Goal: Task Accomplishment & Management: Manage account settings

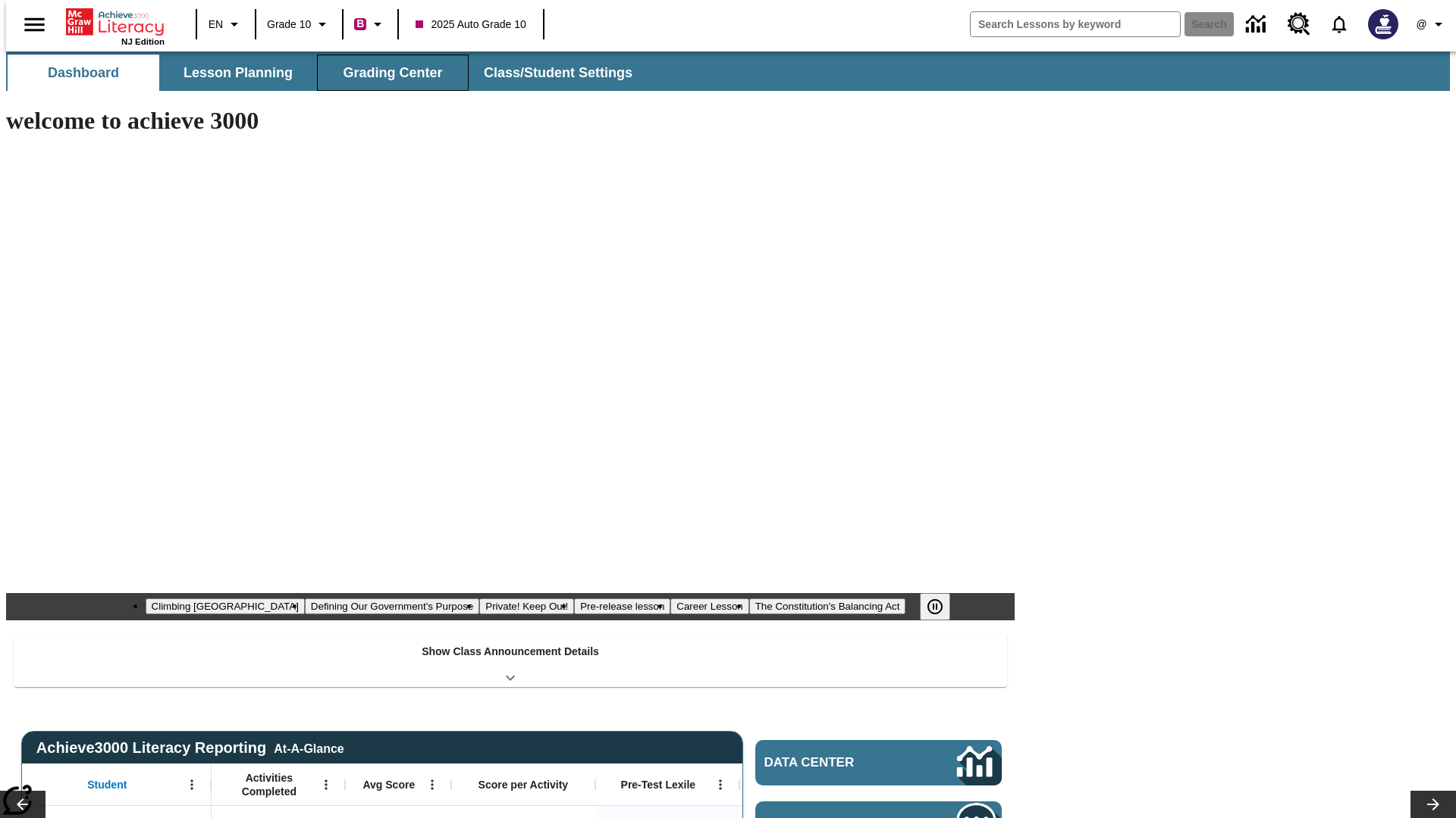
click at [387, 73] on span "Grading Center" at bounding box center [392, 74] width 99 height 18
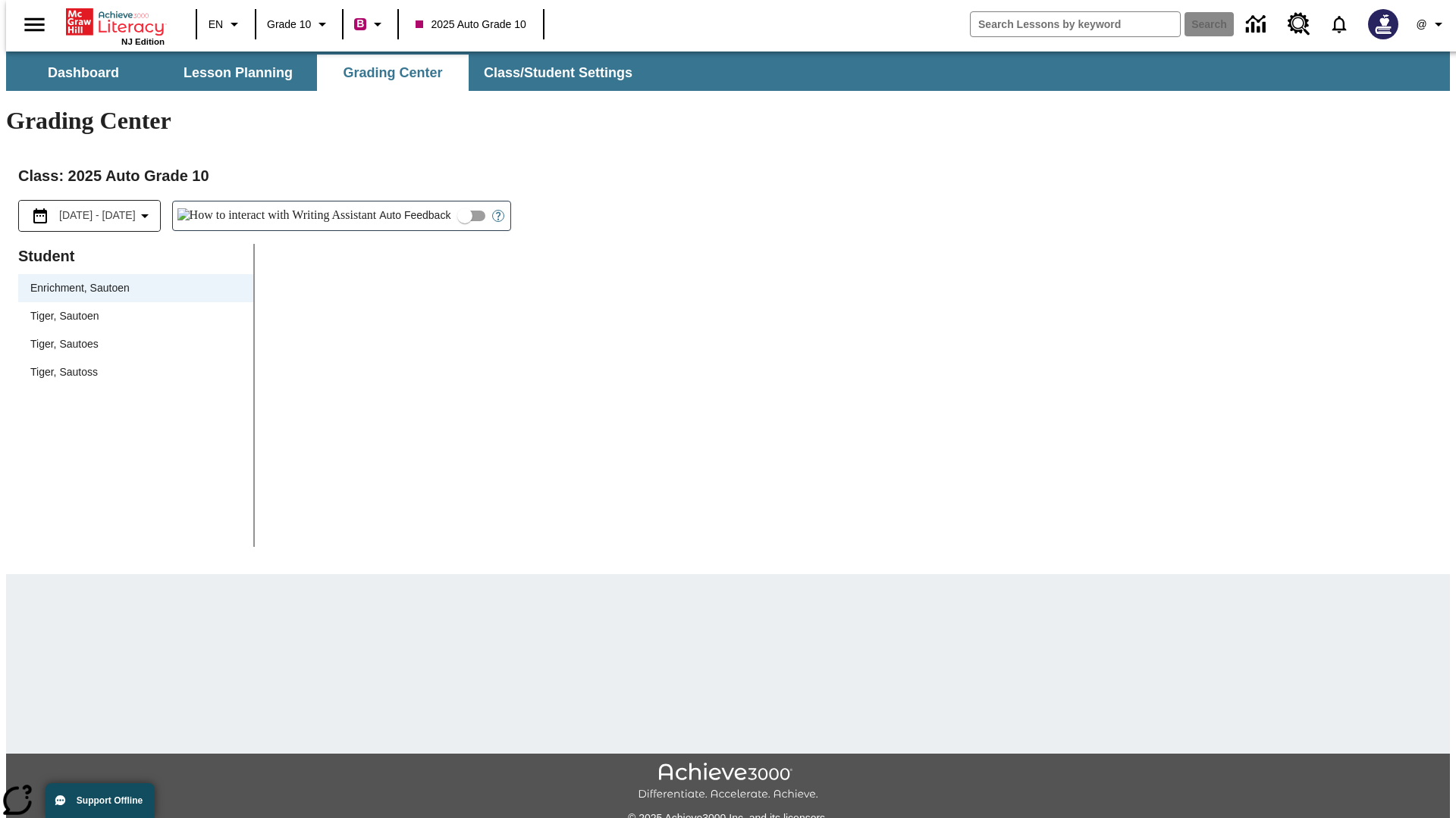
click at [130, 308] on div "Tiger, Sautoen" at bounding box center [136, 316] width 211 height 16
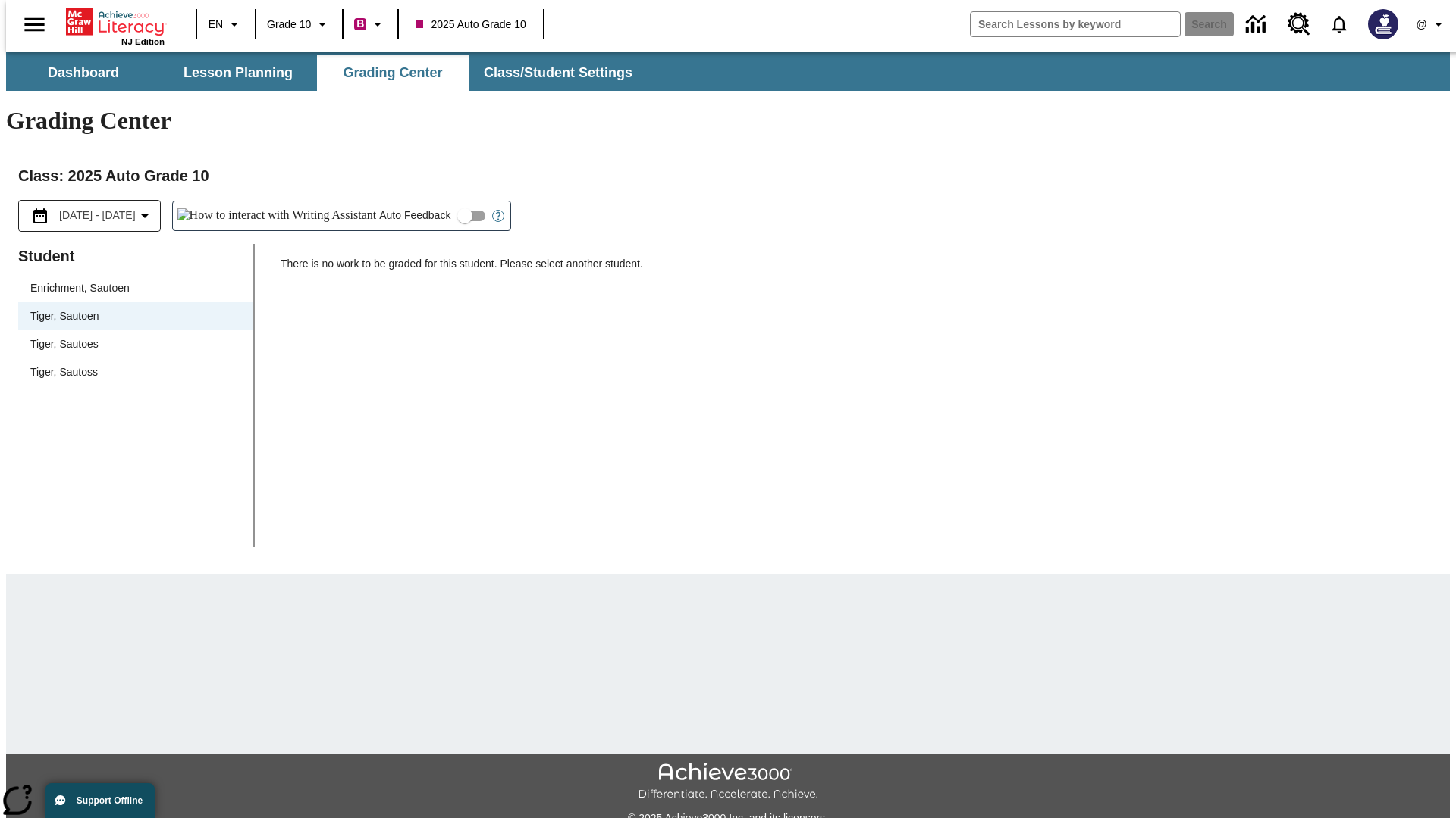
click at [421, 201] on input "Auto Feedback" at bounding box center [464, 215] width 86 height 28
checkbox input "true"
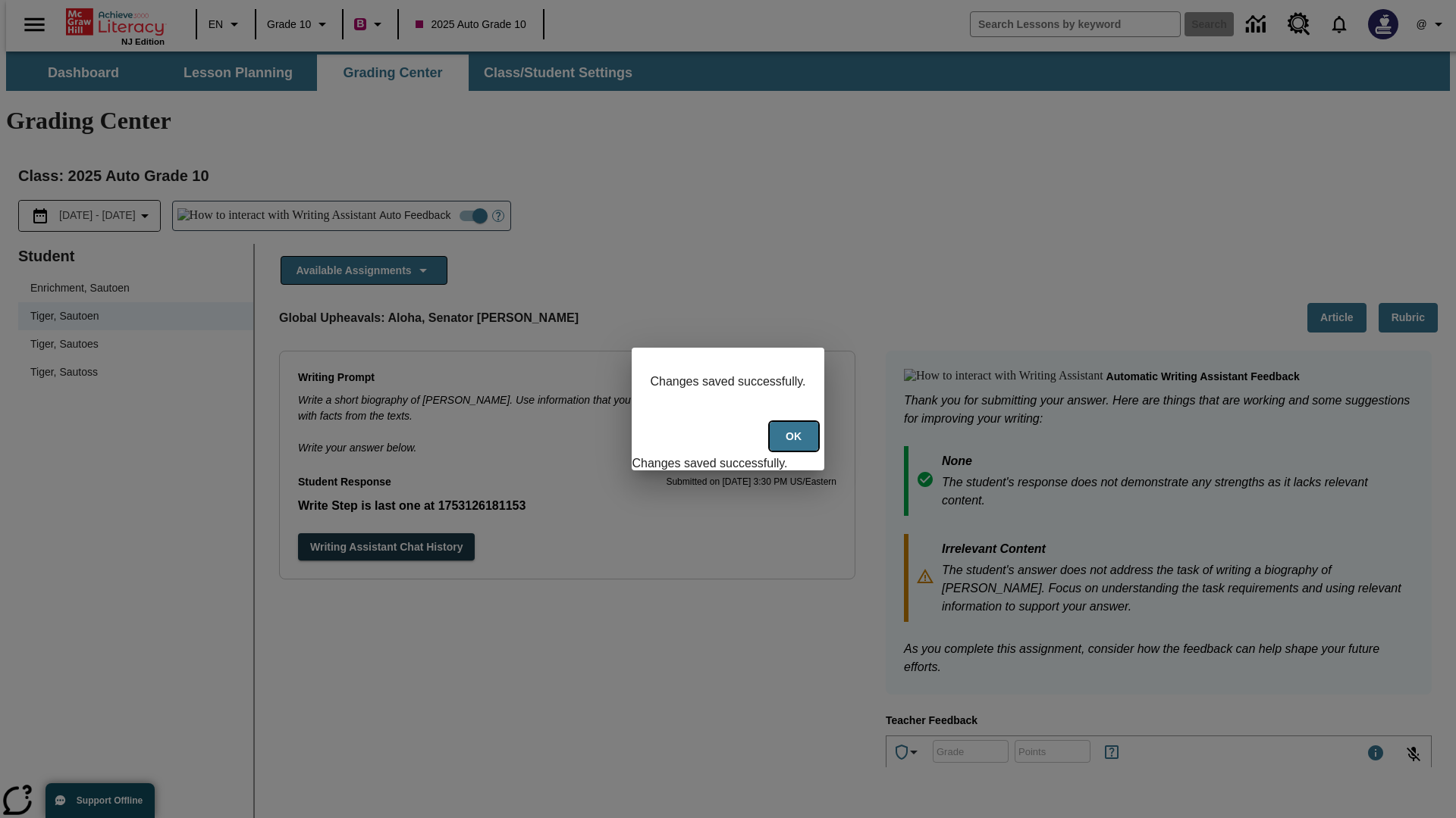
click at [795, 445] on button "Ok" at bounding box center [794, 436] width 49 height 29
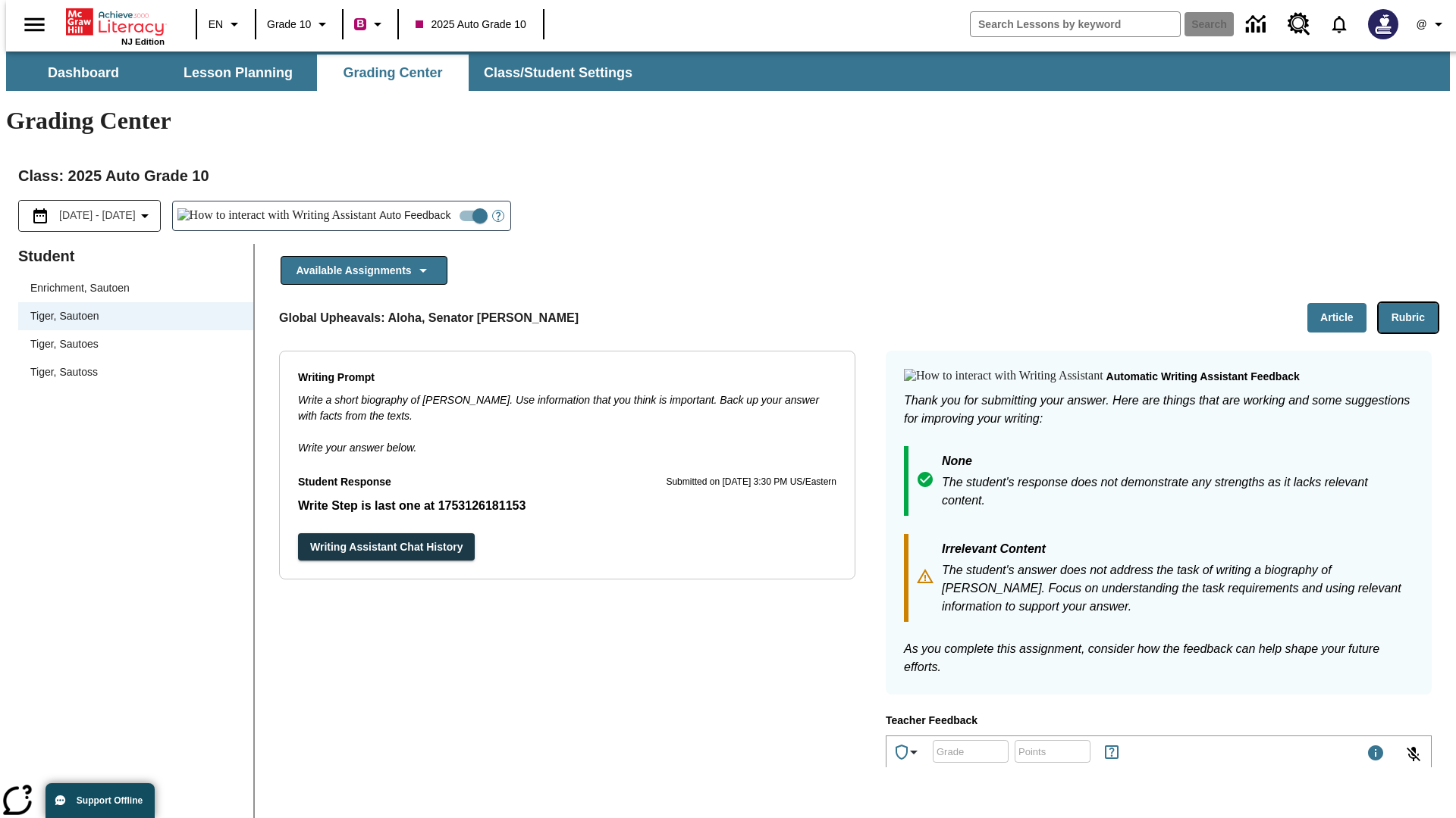
click at [1414, 303] on button "Rubric" at bounding box center [1408, 317] width 59 height 29
click at [1342, 303] on button "Article" at bounding box center [1336, 317] width 59 height 29
click at [225, 24] on icon "Language: EN, Select a language" at bounding box center [234, 24] width 19 height 19
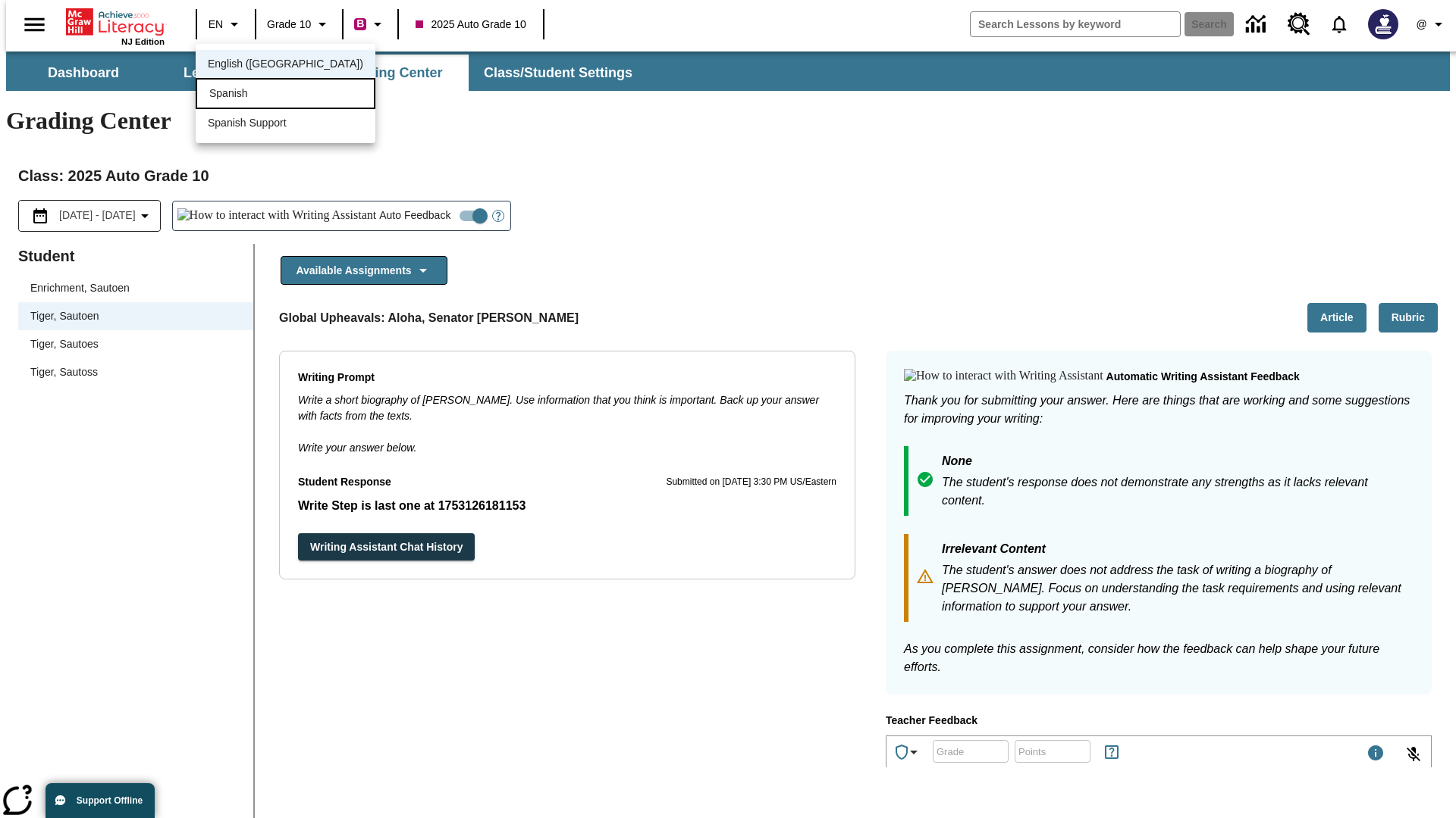
click at [253, 95] on div "Spanish" at bounding box center [286, 93] width 180 height 31
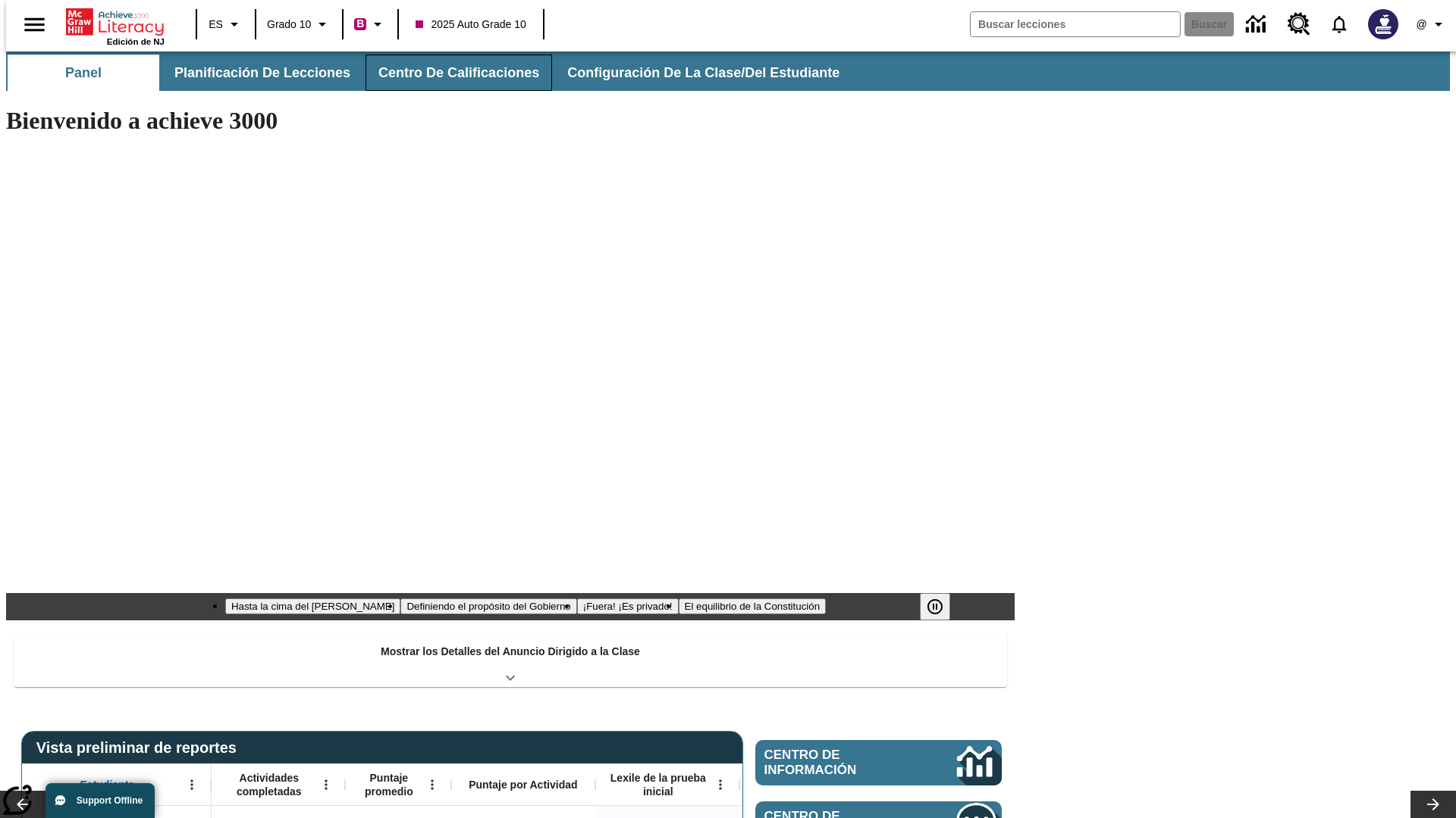
click at [446, 73] on span "Centro de calificaciones" at bounding box center [458, 74] width 160 height 18
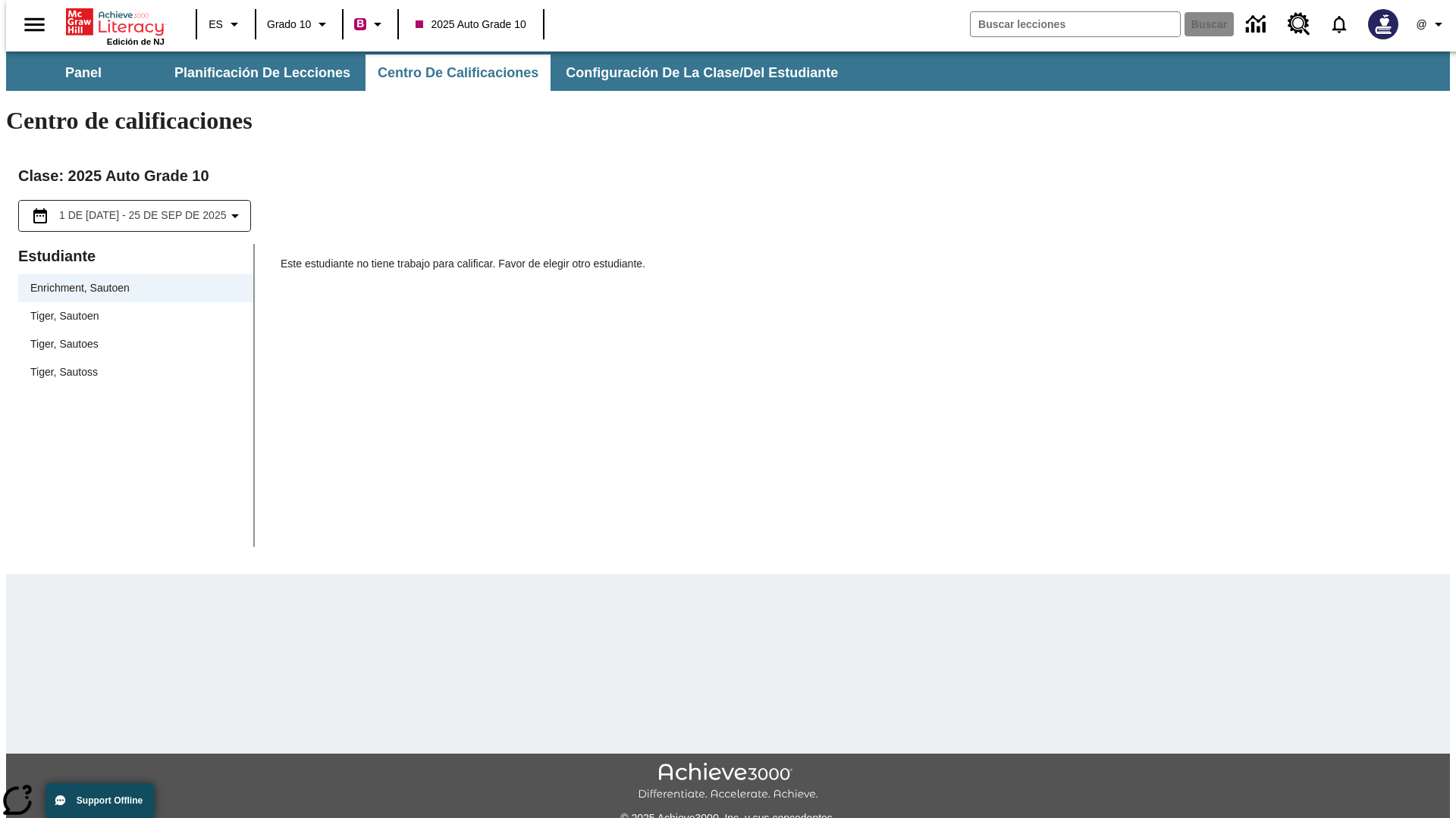
click at [130, 308] on div "Tiger, Sautoen" at bounding box center [136, 316] width 211 height 16
